Goal: Use online tool/utility: Utilize a website feature to perform a specific function

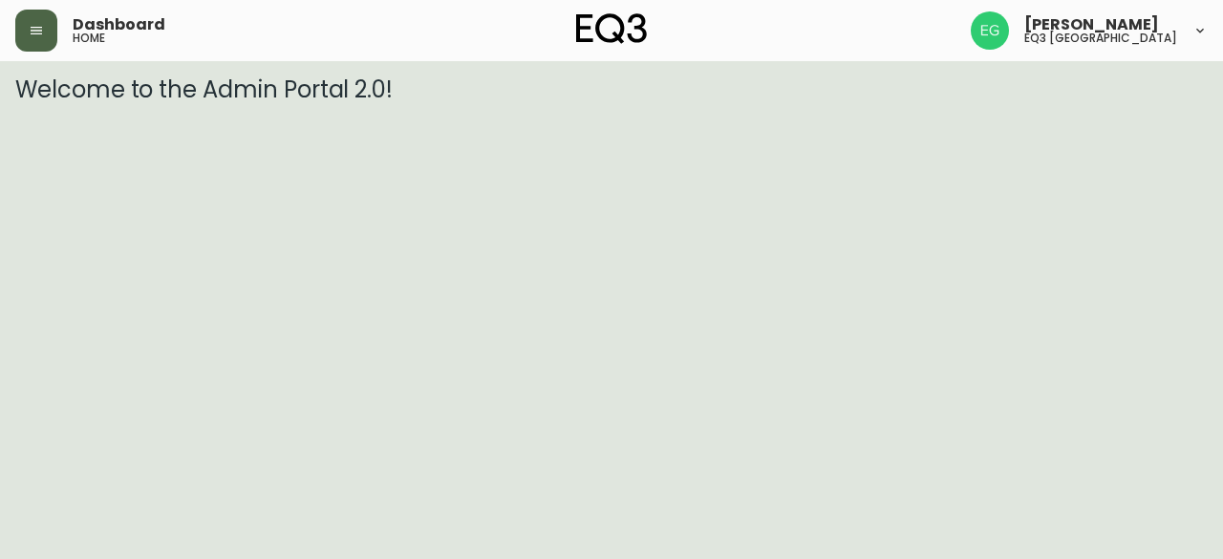
click at [40, 26] on icon "button" at bounding box center [36, 30] width 15 height 15
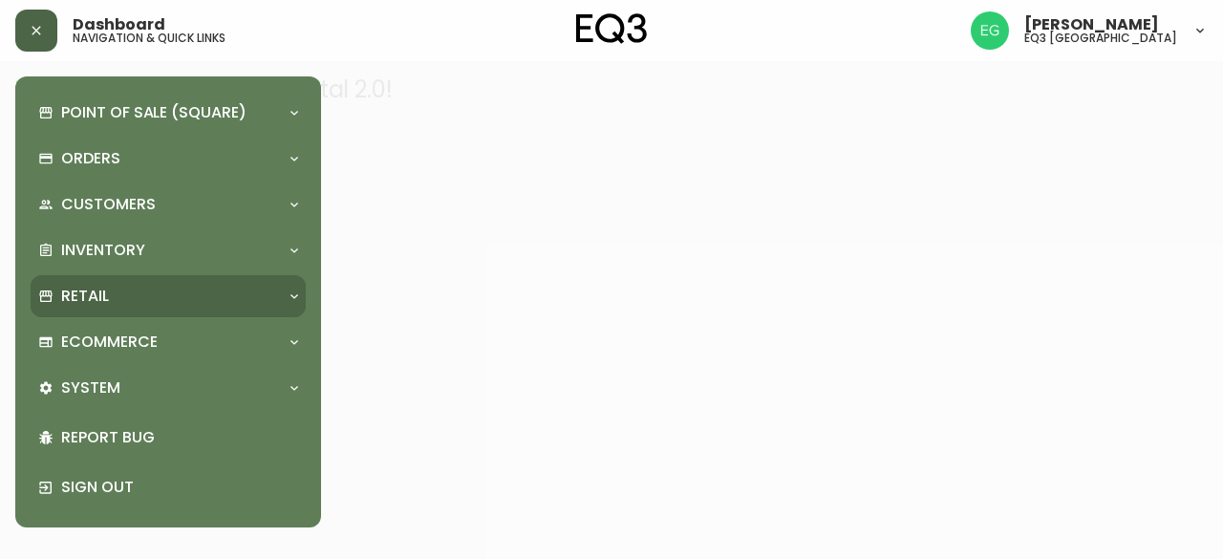
click at [130, 292] on div "Retail" at bounding box center [158, 296] width 241 height 21
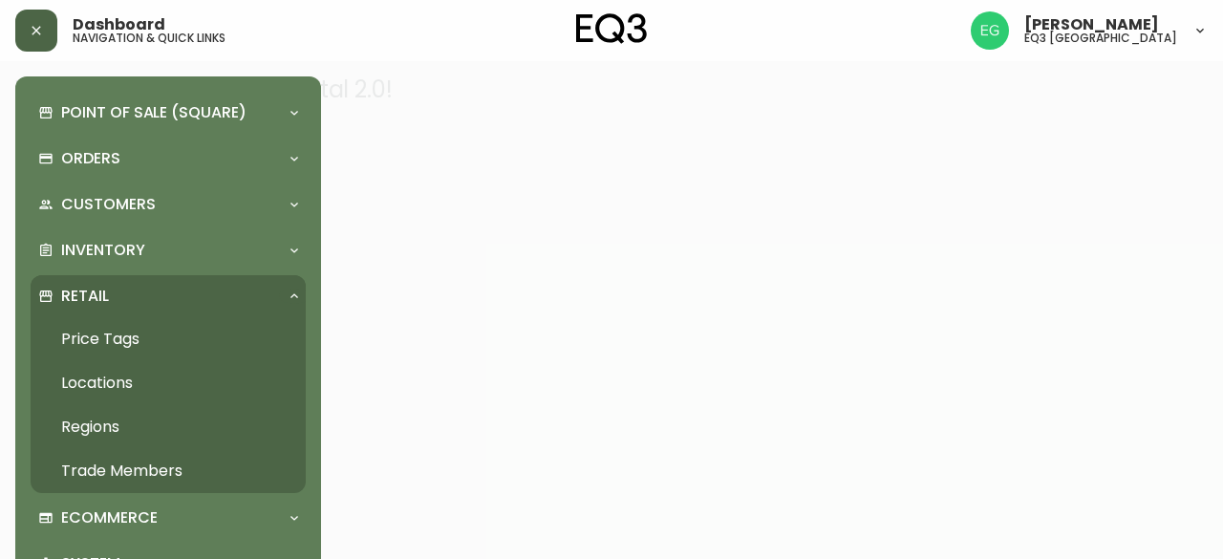
click at [147, 334] on link "Price Tags" at bounding box center [168, 339] width 275 height 44
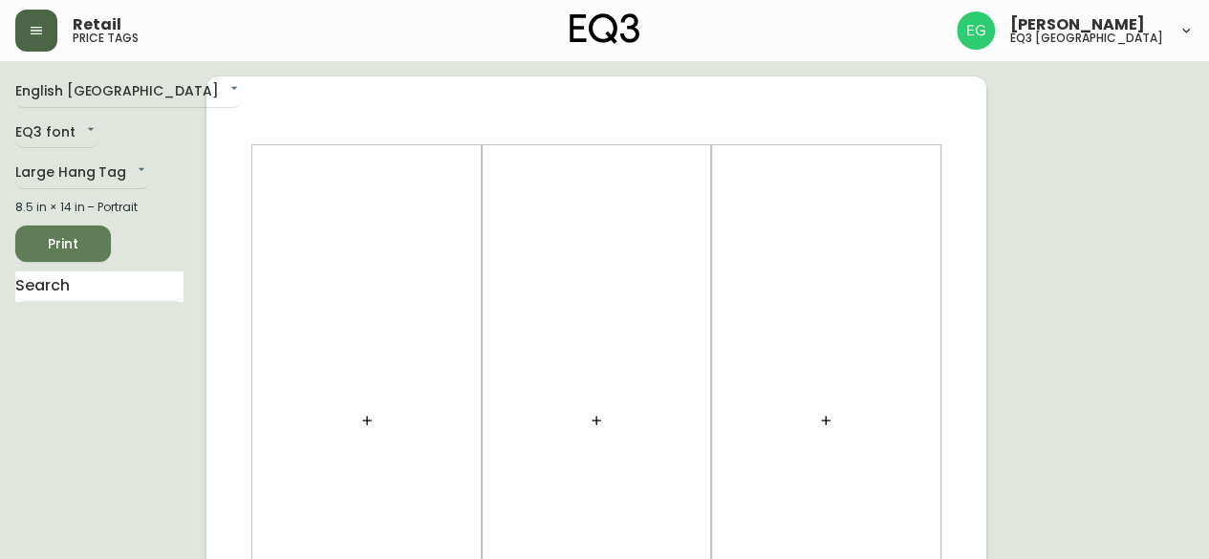
click at [80, 207] on div "8.5 in × 14 in – Portrait" at bounding box center [99, 207] width 168 height 17
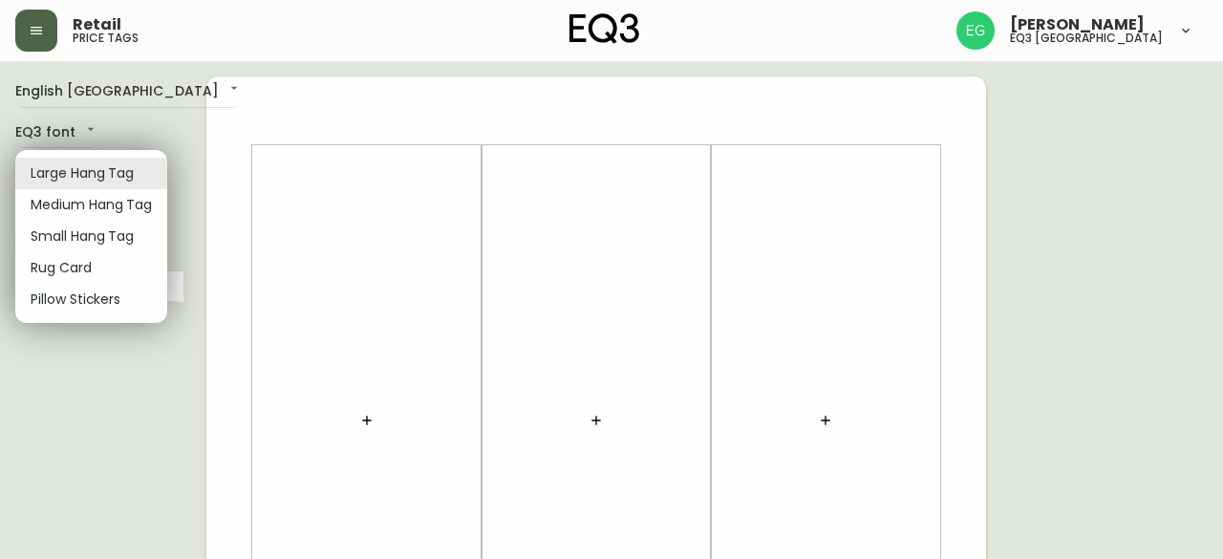
click at [85, 244] on li "Small Hang Tag" at bounding box center [91, 237] width 152 height 32
type input "small"
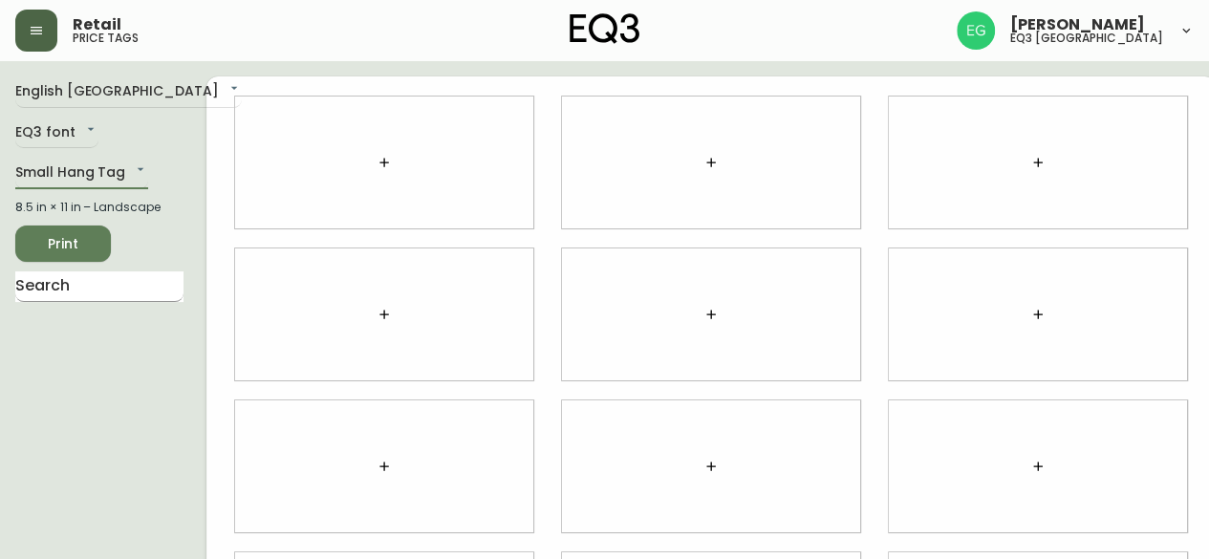
click at [61, 299] on input "text" at bounding box center [99, 286] width 168 height 31
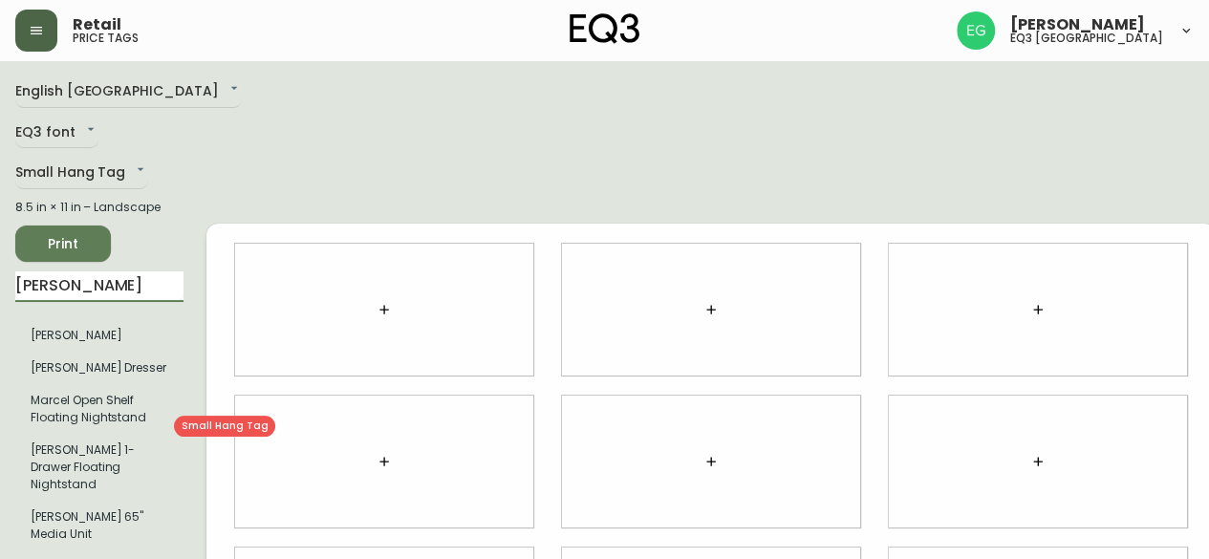
type input "[PERSON_NAME]"
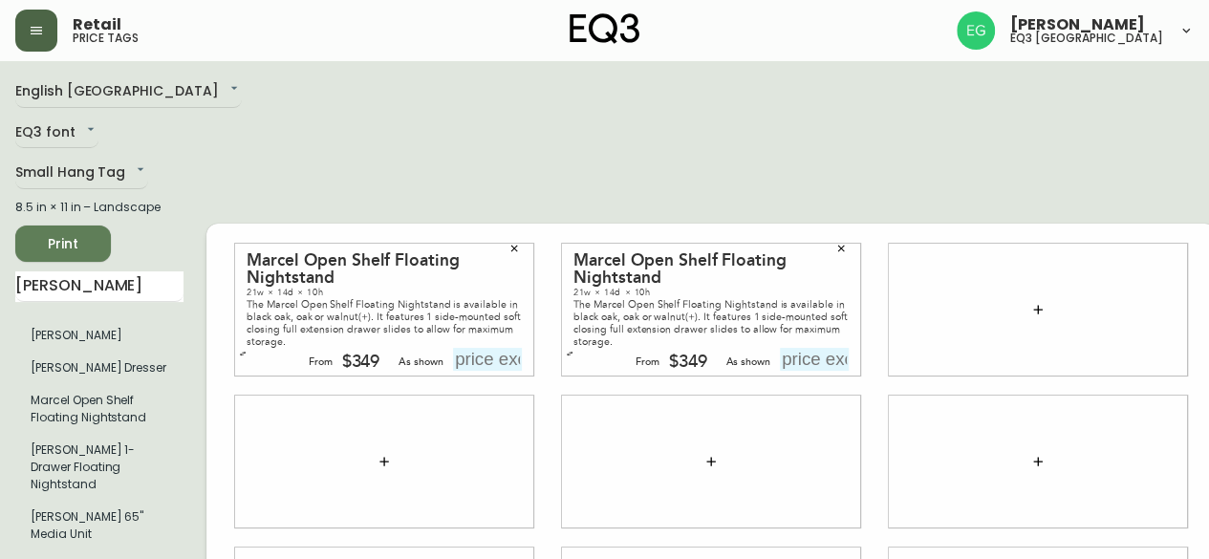
click at [495, 369] on input "text" at bounding box center [487, 359] width 69 height 23
type input "$349"
click at [793, 371] on input "text" at bounding box center [814, 359] width 69 height 23
type input "$349"
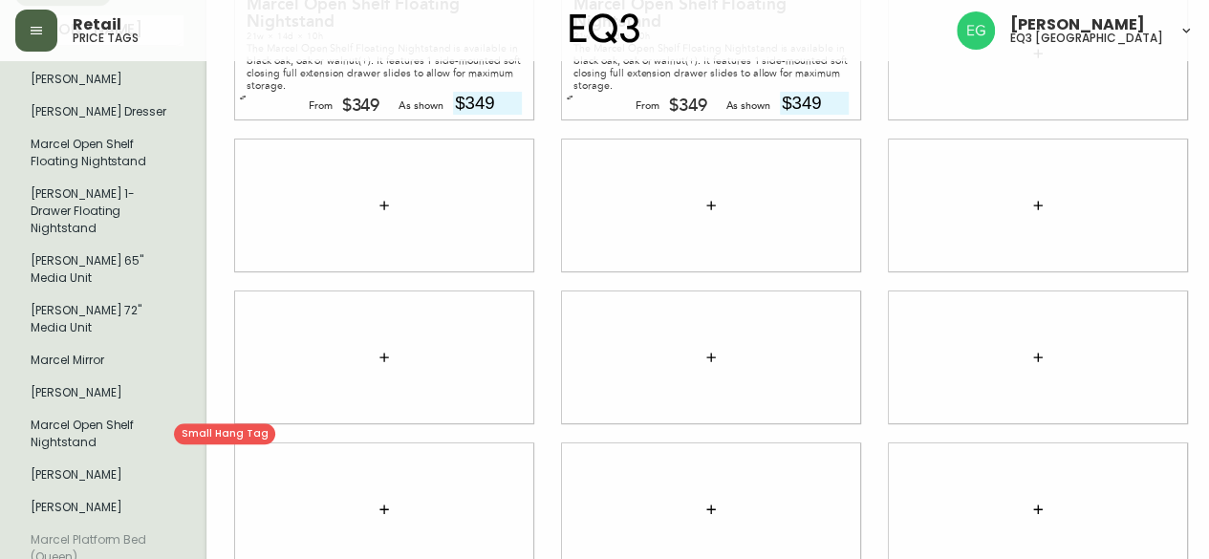
scroll to position [287, 0]
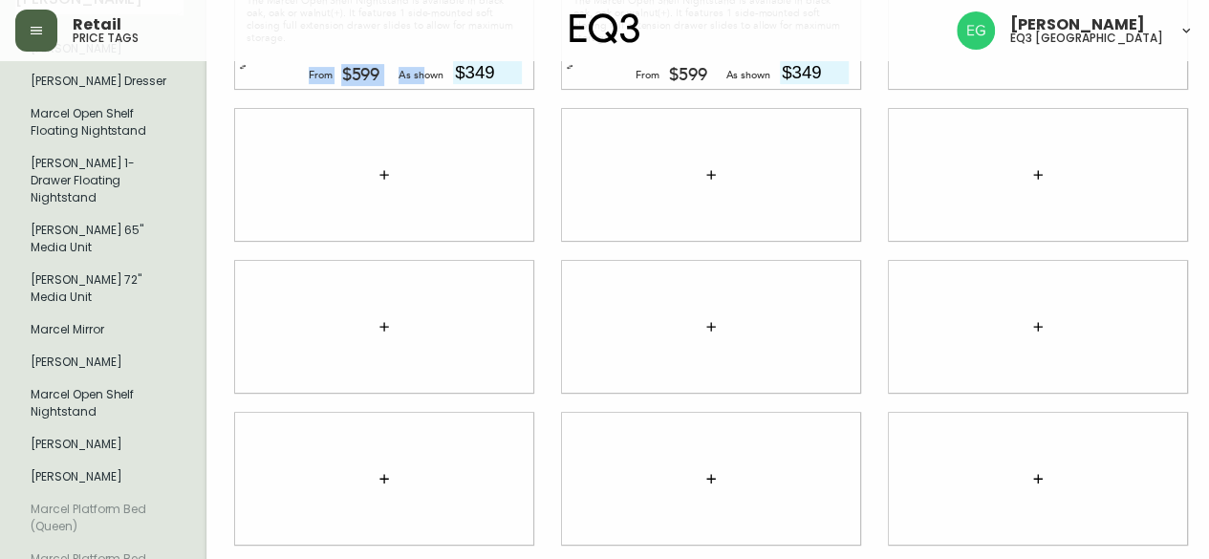
drag, startPoint x: 500, startPoint y: 83, endPoint x: 401, endPoint y: 78, distance: 98.6
click at [401, 78] on div "Marcel Open Shelf Nightstand 22w × 19d × 20h The Marcel Open Shelf Nightstand i…" at bounding box center [384, 23] width 298 height 132
click at [474, 68] on div "Marcel Open Shelf Nightstand 22w × 19d × 20h The Marcel Open Shelf Nightstand i…" at bounding box center [384, 23] width 298 height 132
type input "$3"
type input "$599"
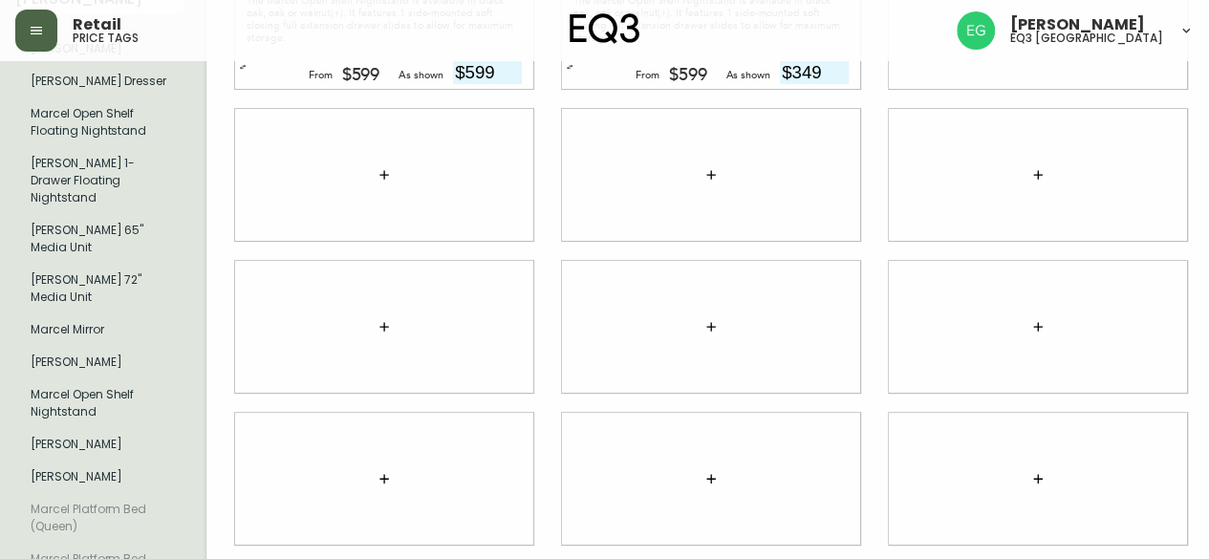
scroll to position [0, 0]
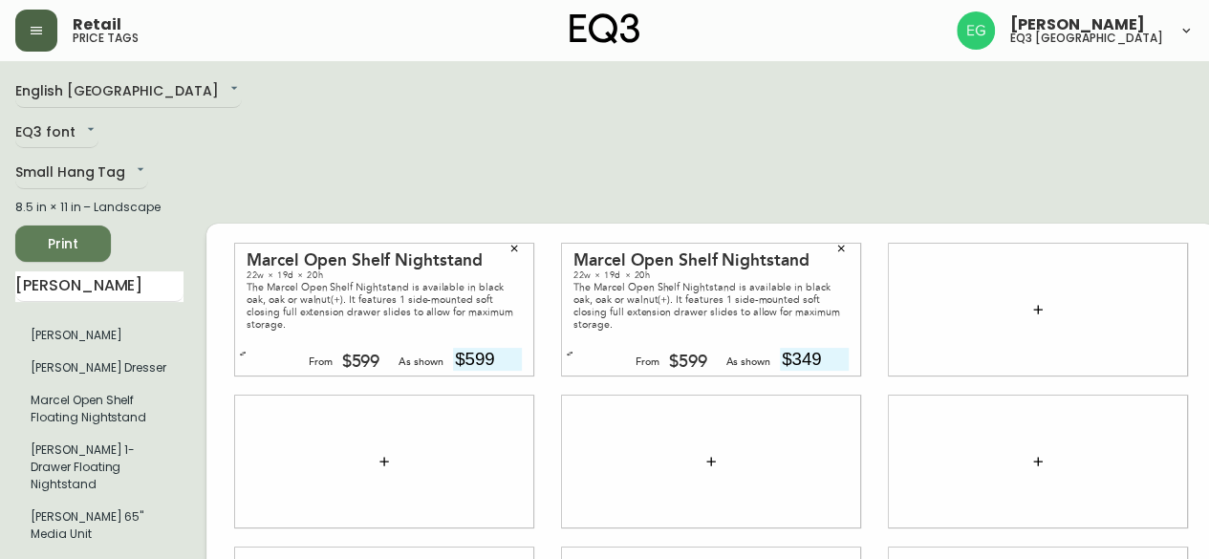
click at [814, 362] on input "$349" at bounding box center [814, 359] width 69 height 23
type input "$599"
click at [63, 232] on span "Print" at bounding box center [63, 244] width 65 height 24
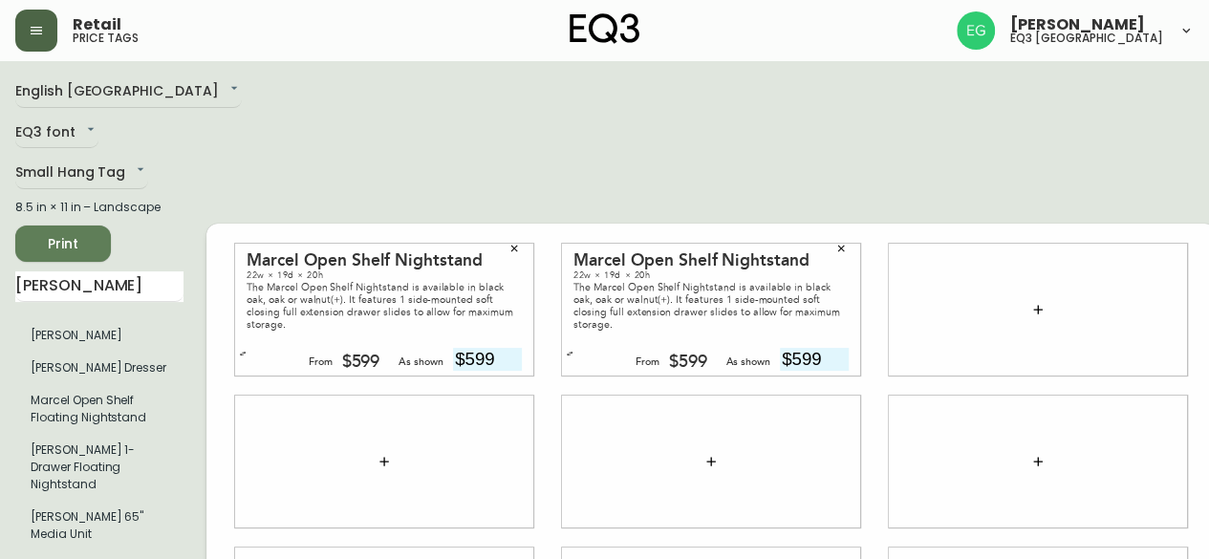
click at [58, 246] on span "Print" at bounding box center [63, 244] width 65 height 24
drag, startPoint x: 1007, startPoint y: 150, endPoint x: 992, endPoint y: 155, distance: 16.0
click at [42, 255] on span "Print" at bounding box center [63, 244] width 65 height 24
